Goal: Find specific page/section: Find specific page/section

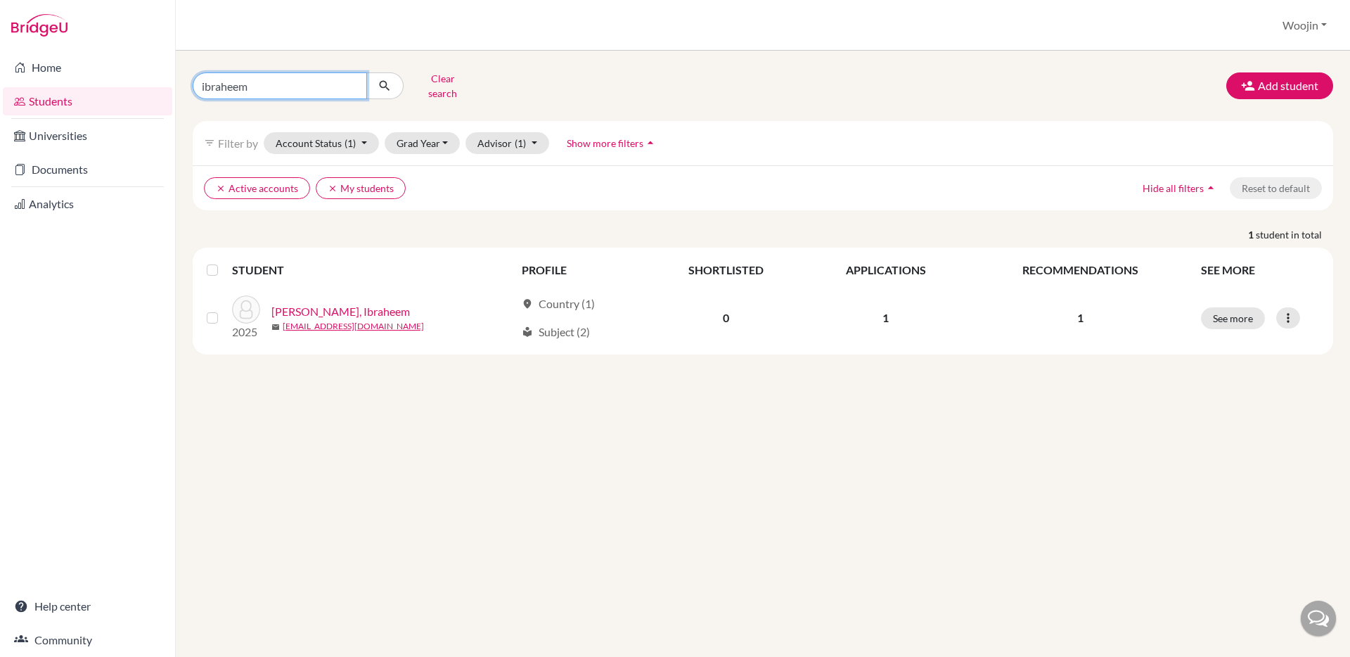
click at [309, 91] on input "ibraheem" at bounding box center [280, 85] width 174 height 27
type input "tiff"
click button "submit" at bounding box center [384, 85] width 37 height 27
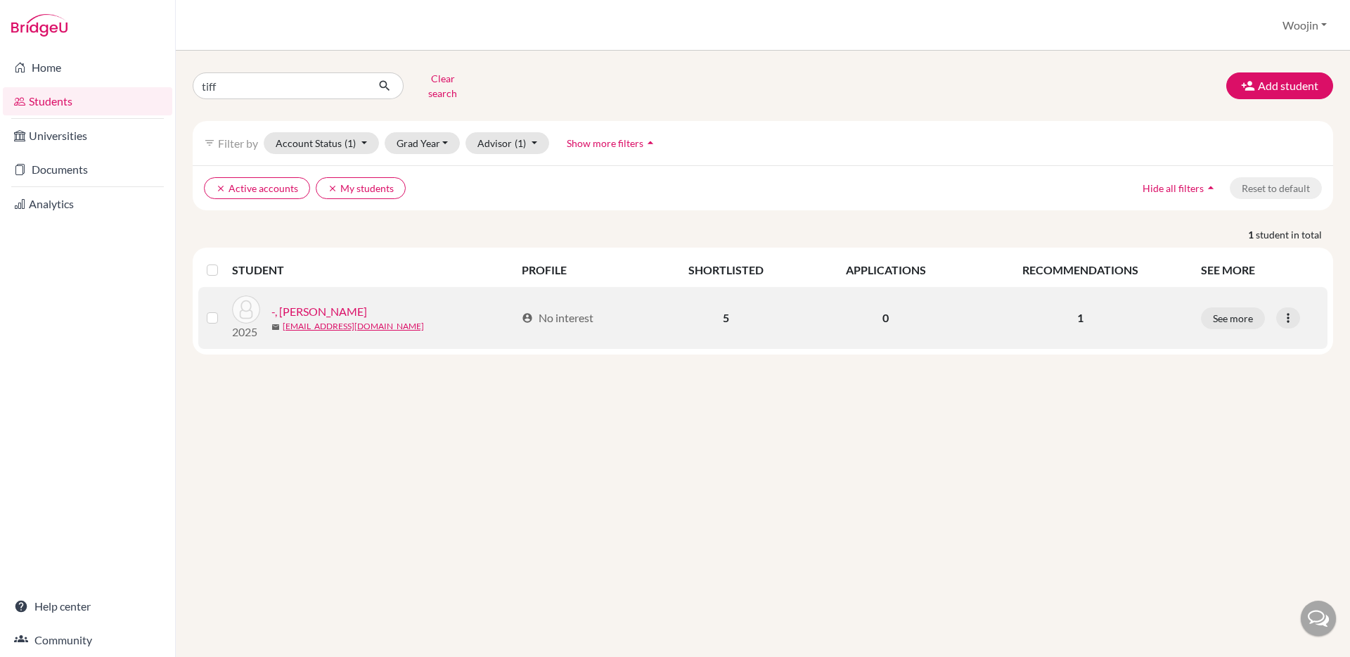
click at [343, 303] on link "-, [PERSON_NAME]" at bounding box center [319, 311] width 96 height 17
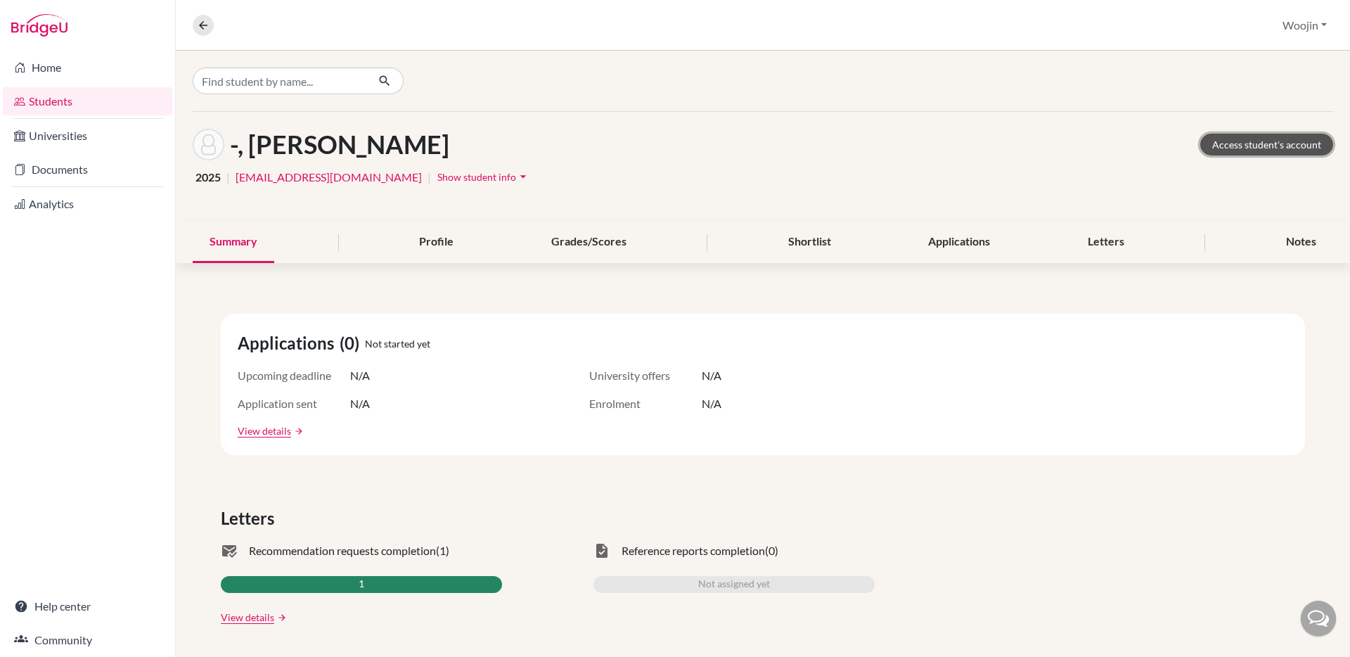
click at [1216, 136] on link "Access student's account" at bounding box center [1266, 145] width 133 height 22
